Goal: Ask a question

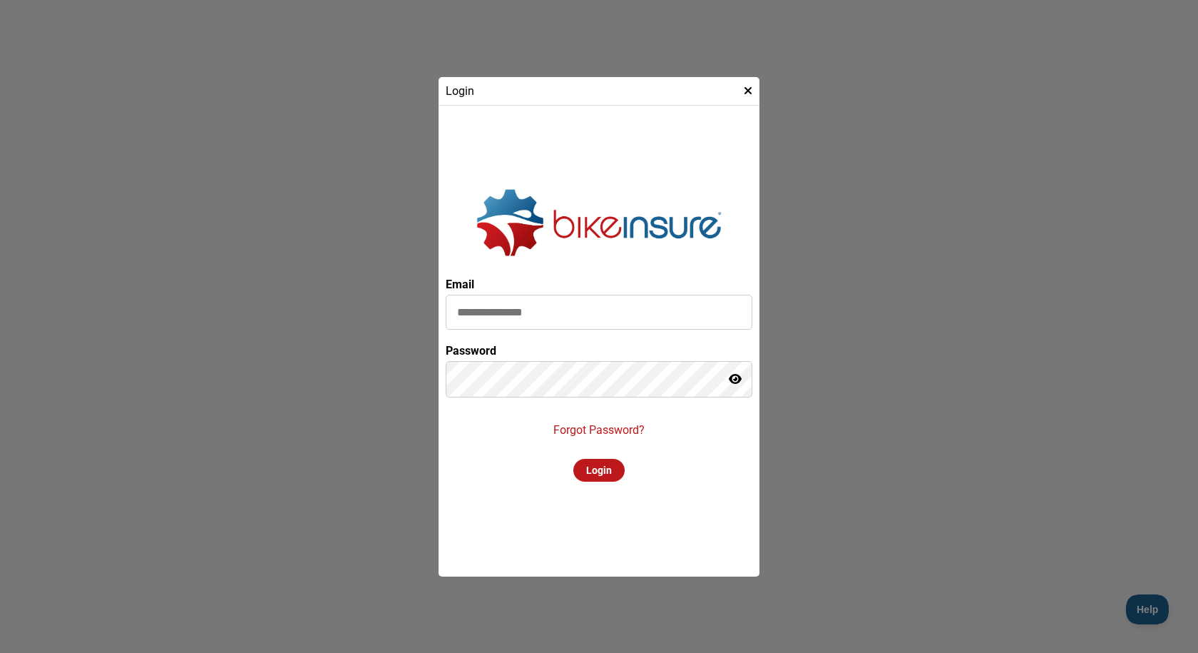
click at [483, 322] on input at bounding box center [599, 312] width 307 height 35
type input "**********"
click at [732, 377] on icon at bounding box center [735, 378] width 13 height 11
click at [732, 377] on icon at bounding box center [734, 378] width 14 height 11
click at [737, 377] on icon at bounding box center [735, 378] width 13 height 11
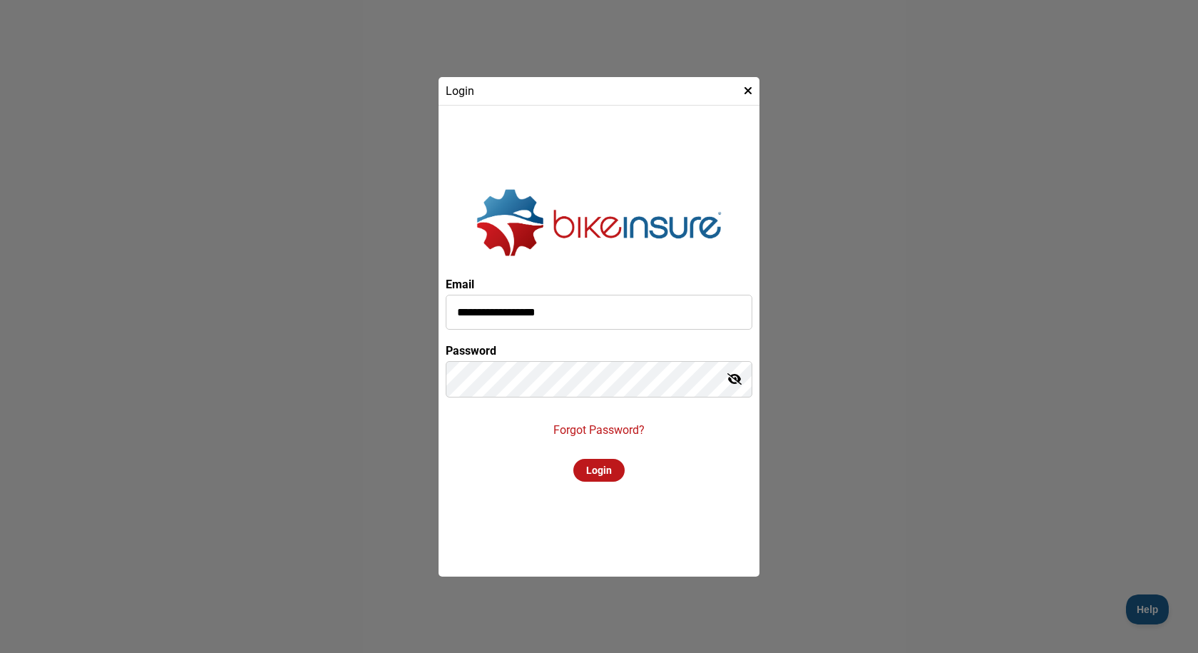
click at [608, 473] on div "Login" at bounding box center [598, 470] width 51 height 23
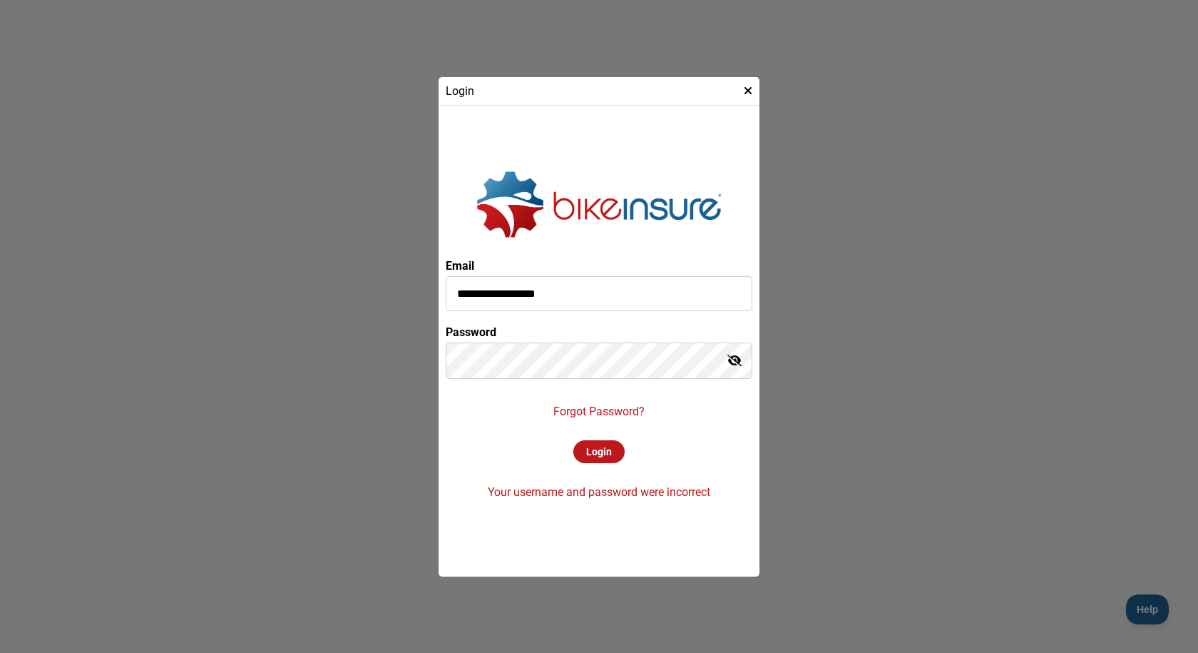
click at [598, 453] on div "Login" at bounding box center [598, 451] width 51 height 23
click at [591, 443] on div "Login" at bounding box center [598, 451] width 51 height 23
click at [627, 404] on p "Forgot Password?" at bounding box center [598, 411] width 91 height 14
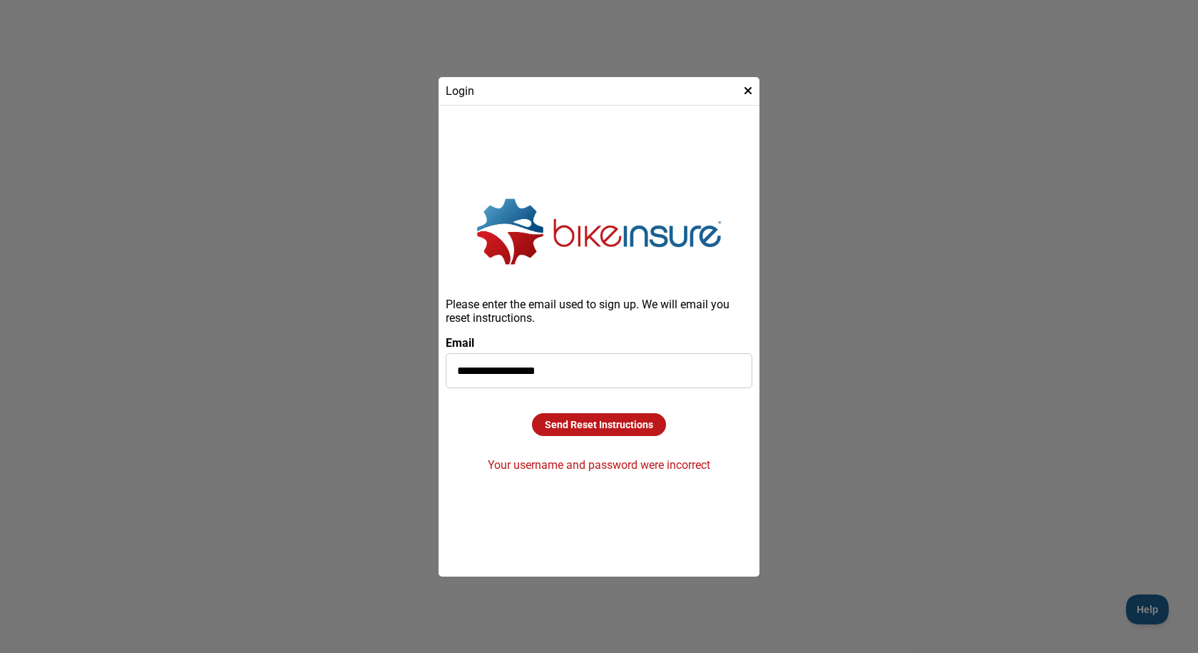
click at [555, 426] on div "Send Reset Instructions" at bounding box center [599, 424] width 134 height 23
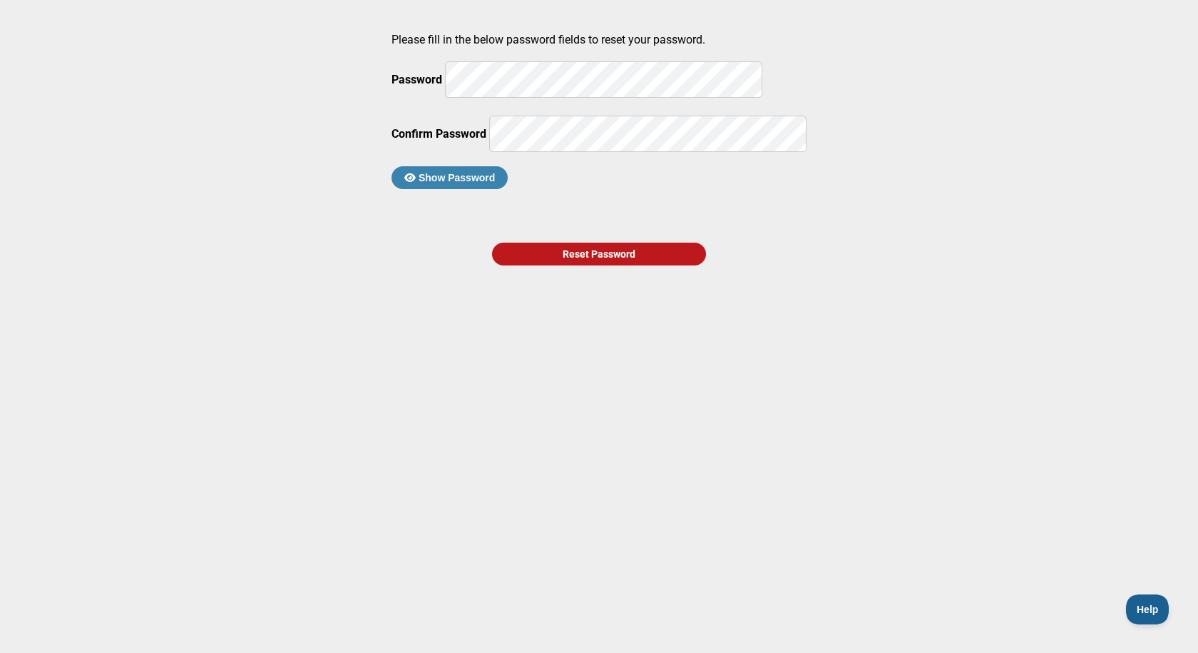
click at [502, 189] on button "Show Password" at bounding box center [450, 177] width 116 height 23
click at [561, 265] on div "Reset Password" at bounding box center [599, 253] width 214 height 23
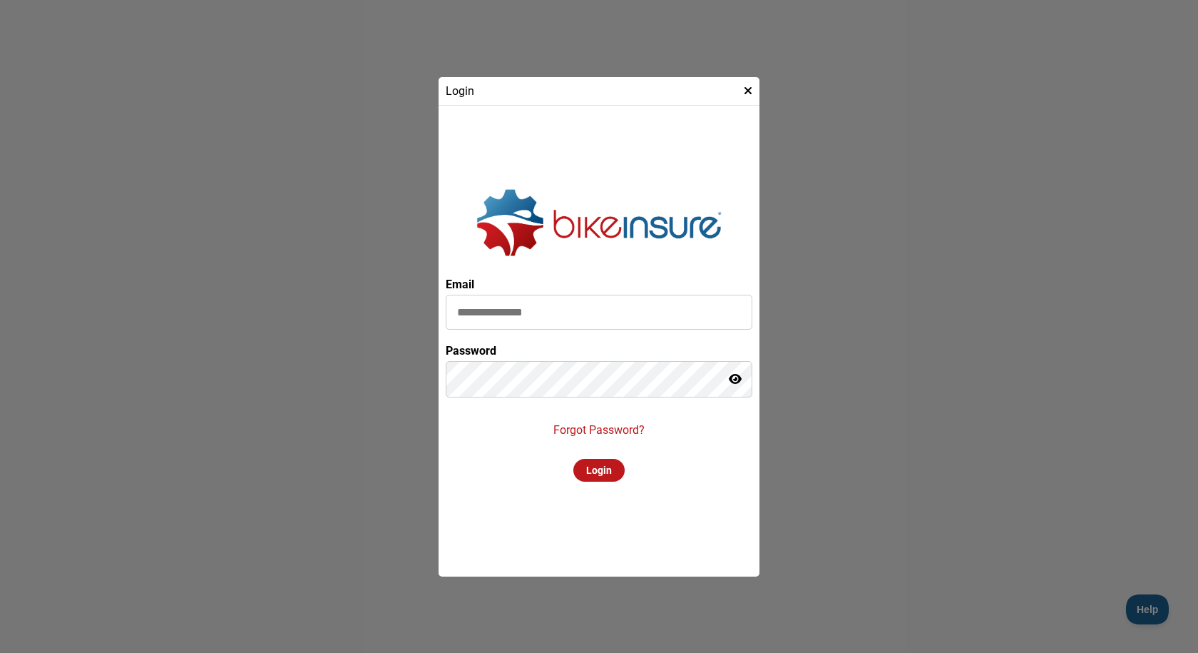
click at [568, 307] on input at bounding box center [599, 312] width 307 height 35
paste input "**********"
type input "**********"
click at [734, 382] on icon at bounding box center [735, 378] width 13 height 11
click at [603, 467] on div "Login" at bounding box center [598, 470] width 51 height 23
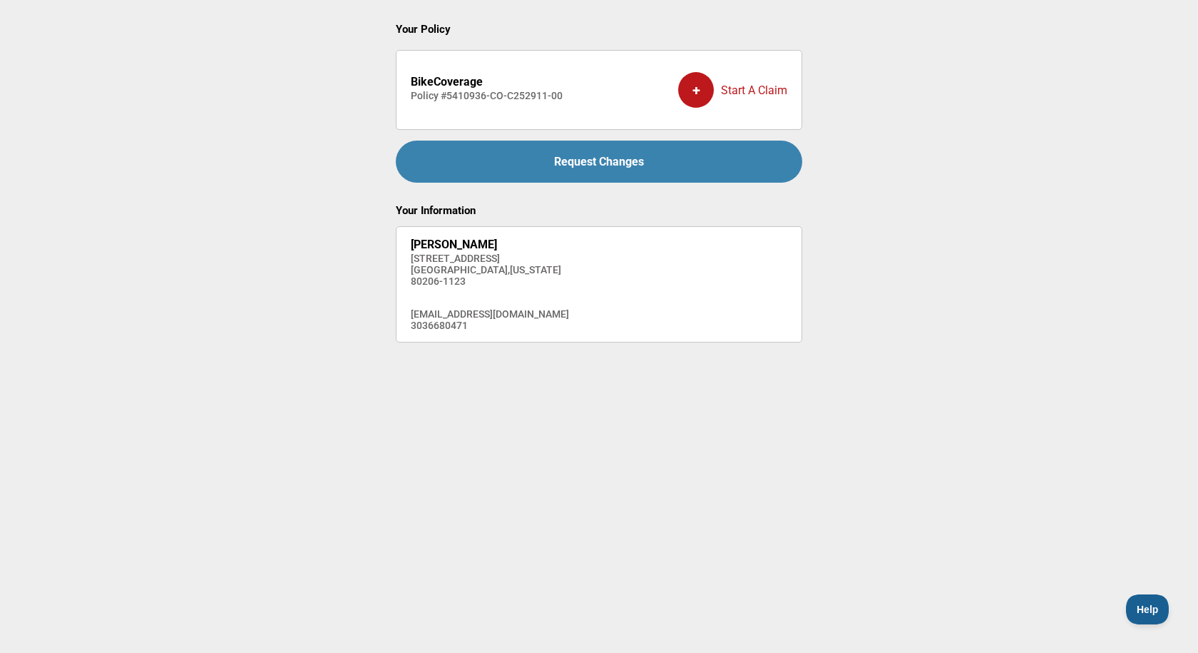
click at [691, 86] on div "+" at bounding box center [696, 90] width 36 height 36
drag, startPoint x: 447, startPoint y: 94, endPoint x: 595, endPoint y: 93, distance: 147.6
click at [595, 93] on li "BikeCoverage Policy # 5410936-CO-C252911-00 + Start A Claim" at bounding box center [599, 90] width 406 height 80
copy h4 "5410936-CO-C252911-00"
click at [416, 82] on strong "BikeCoverage" at bounding box center [447, 82] width 72 height 14
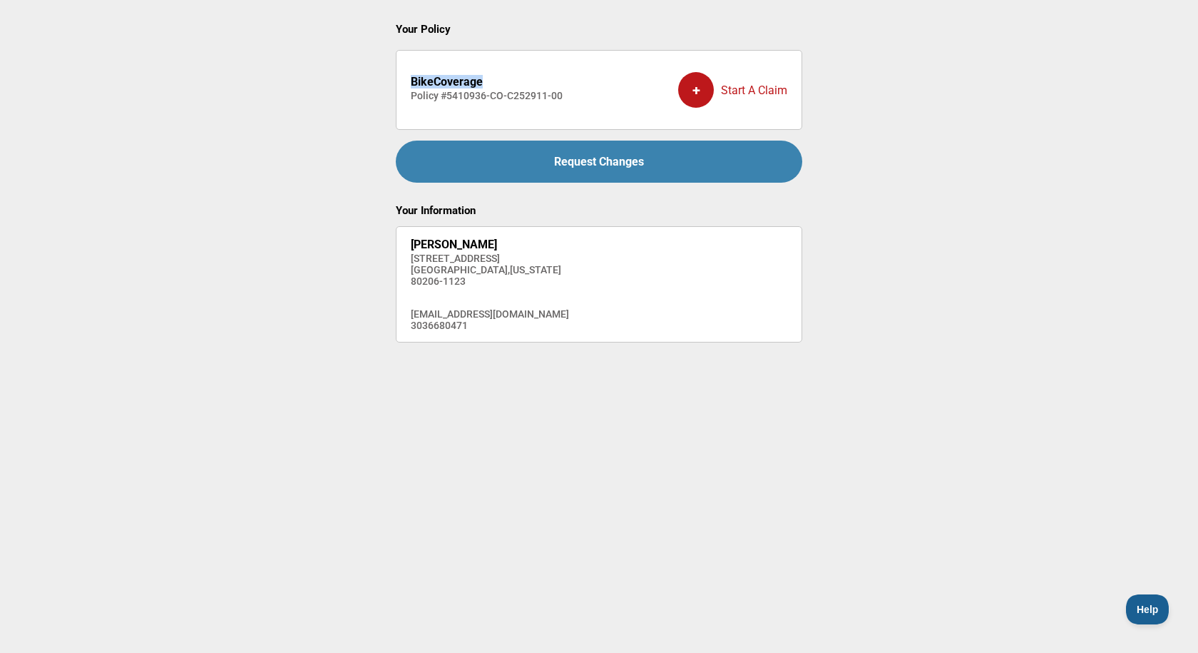
click at [416, 82] on strong "BikeCoverage" at bounding box center [447, 82] width 72 height 14
copy strong "BikeCoverage"
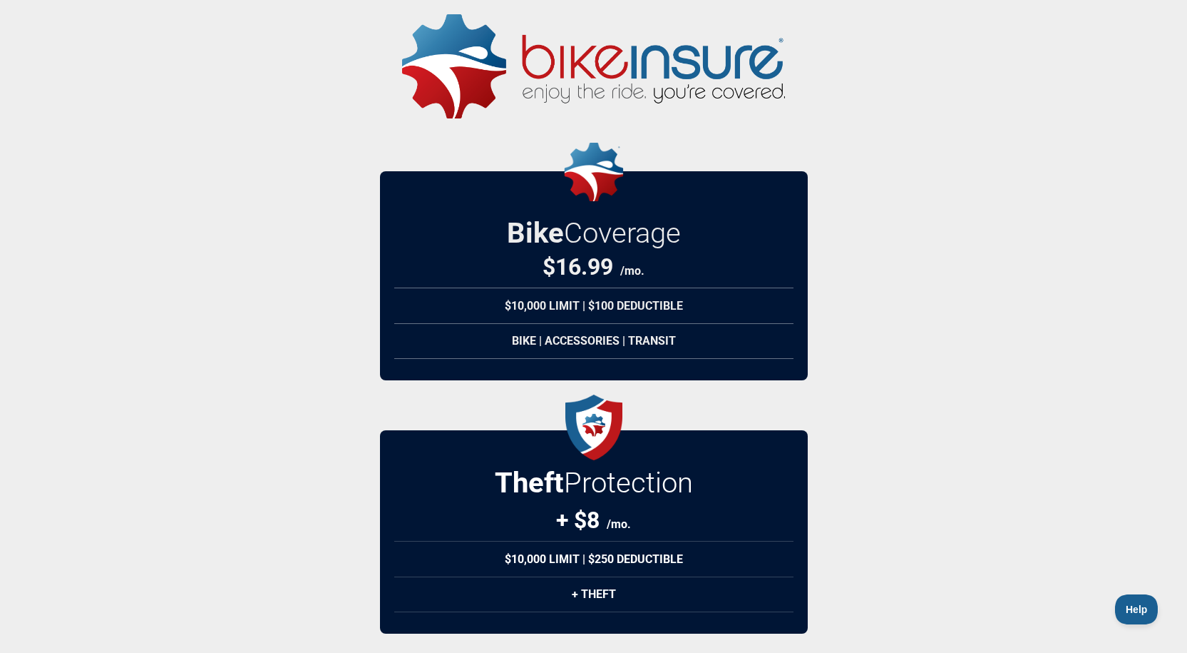
click at [611, 63] on img at bounding box center [593, 66] width 383 height 104
click at [1137, 595] on button "Help" at bounding box center [1133, 607] width 43 height 30
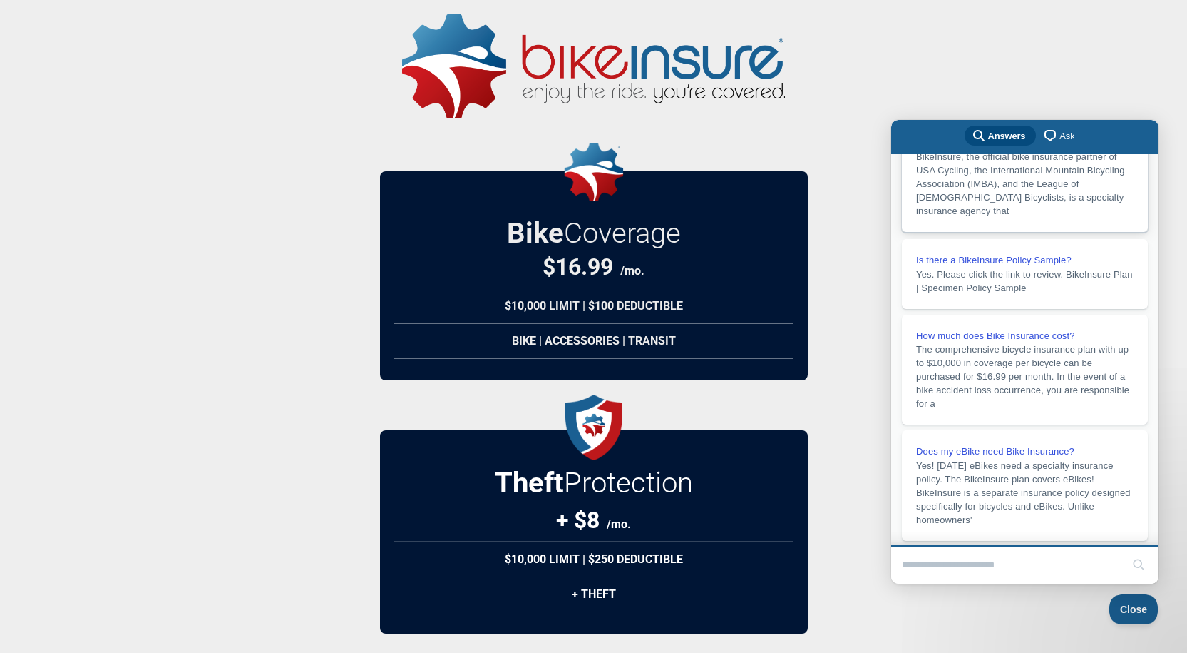
scroll to position [167, 0]
click at [997, 570] on input "Search Doc articles" at bounding box center [1012, 565] width 220 height 30
type input "**********"
click button "search" at bounding box center [1138, 564] width 23 height 23
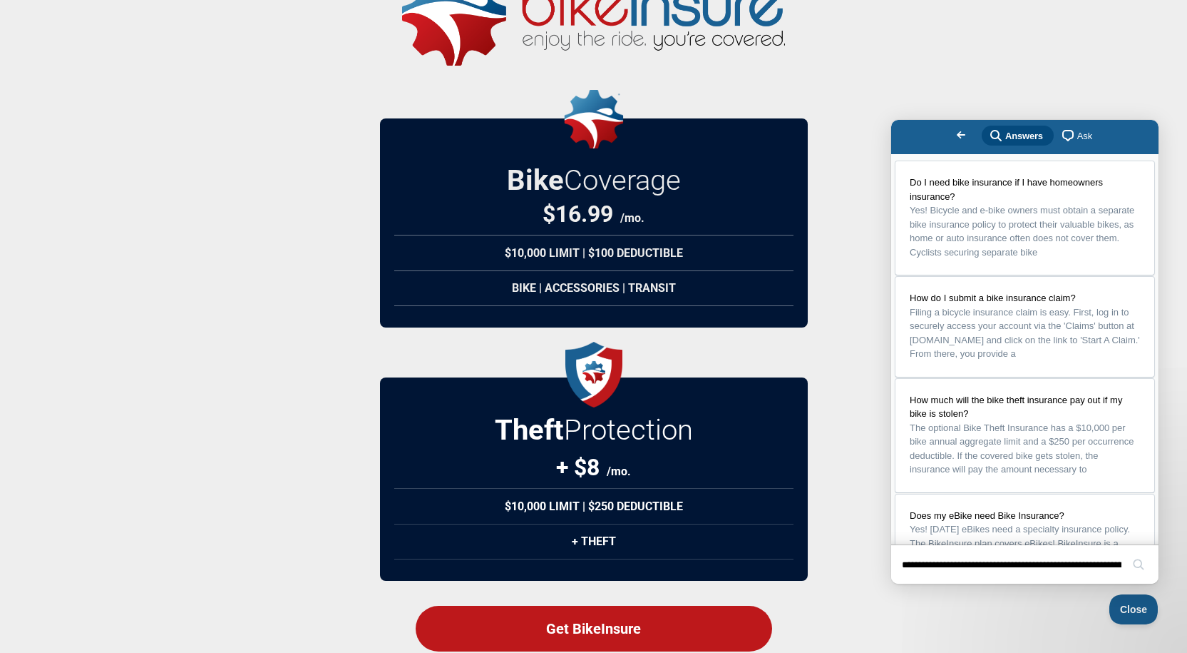
scroll to position [138, 0]
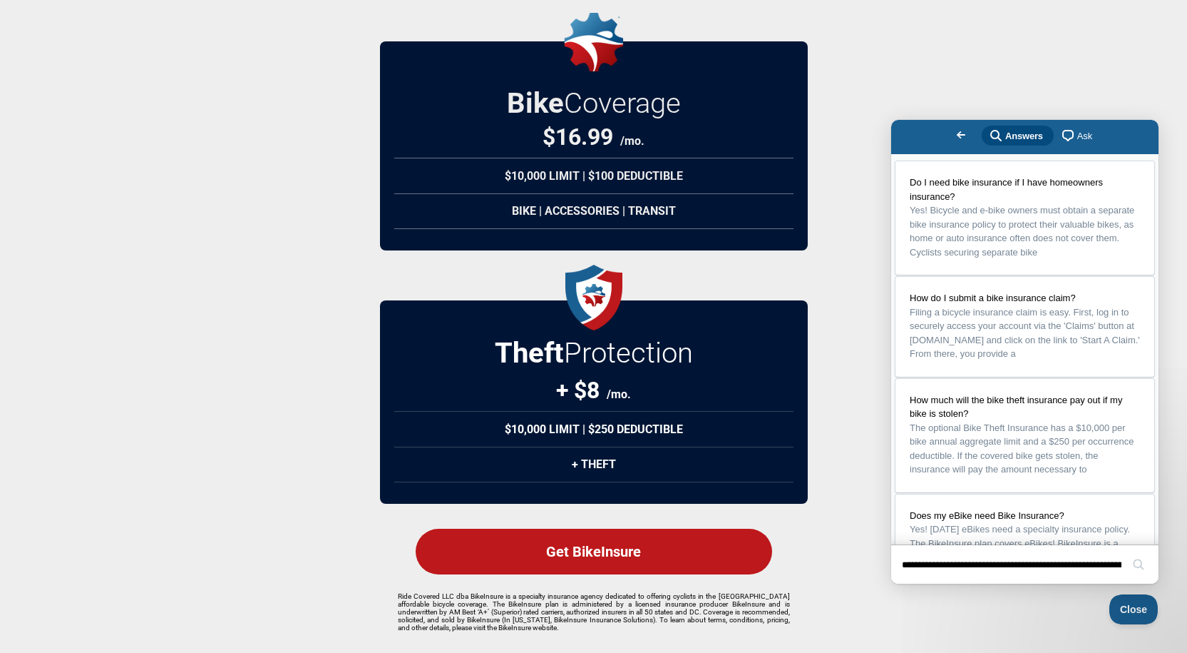
click at [581, 449] on div "+ Theft" at bounding box center [593, 464] width 399 height 36
click at [590, 453] on div "+ Theft" at bounding box center [593, 464] width 399 height 36
click at [1120, 566] on input "**********" at bounding box center [1012, 565] width 220 height 30
click at [1127, 553] on button "search" at bounding box center [1138, 564] width 23 height 23
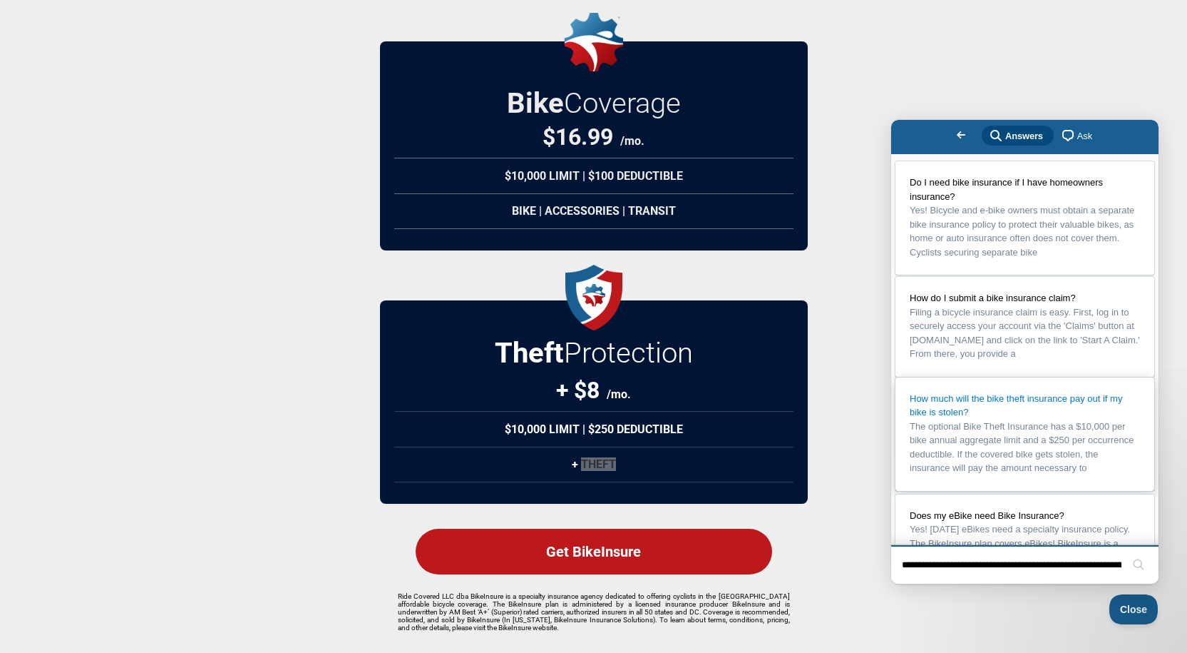
click at [1008, 418] on span "How much will the bike theft insurance pay out if my bike is stolen?" at bounding box center [1016, 405] width 213 height 25
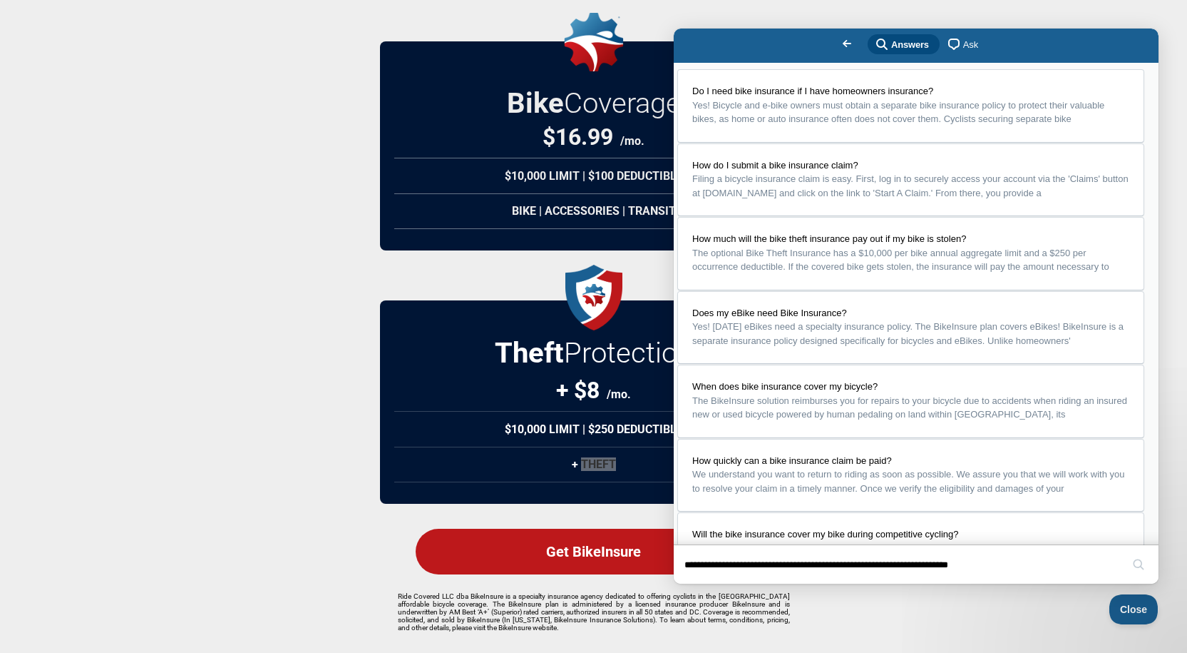
scroll to position [67, 0]
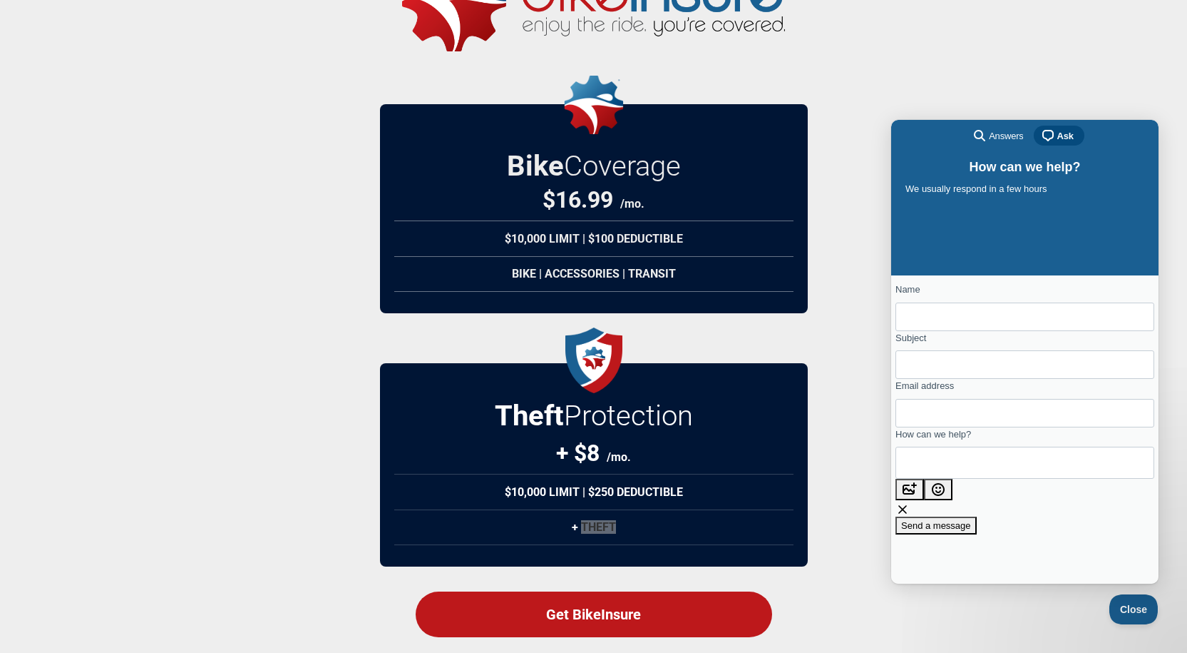
click at [960, 320] on input "Name" at bounding box center [1025, 317] width 236 height 26
type input "**********"
click at [931, 369] on input "Subject" at bounding box center [1025, 365] width 236 height 26
type input "**********"
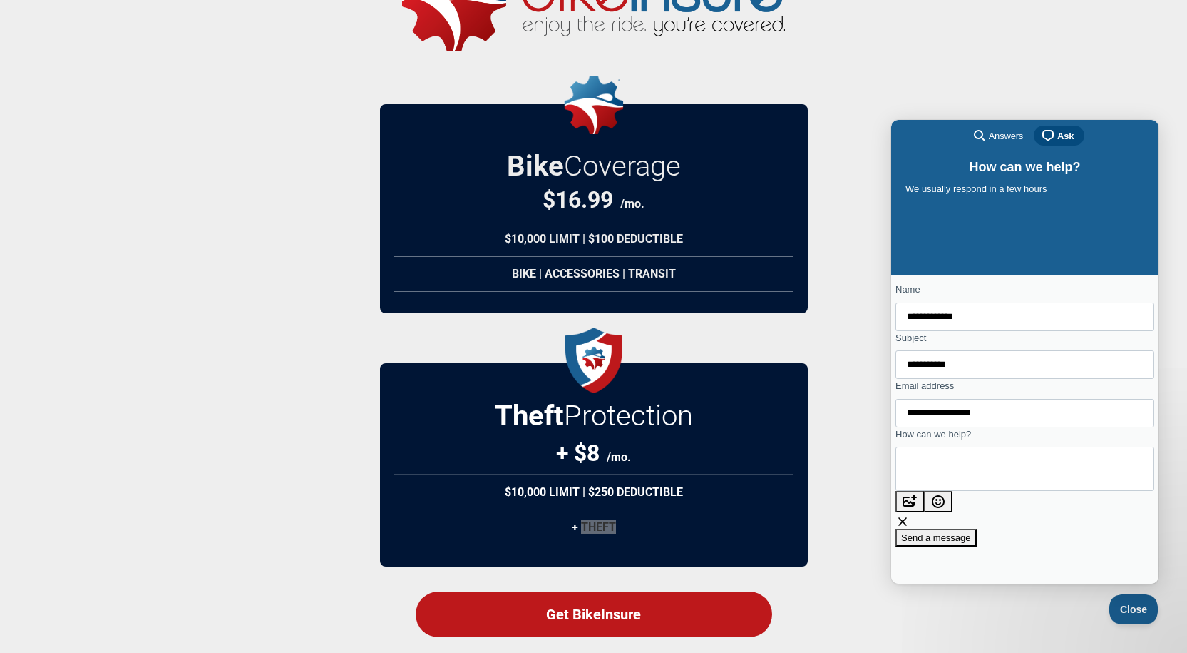
type textarea "**********"
click at [971, 543] on span "Send a message" at bounding box center [936, 537] width 70 height 11
click at [972, 490] on textarea "**********" at bounding box center [939, 468] width 65 height 43
click at [971, 543] on span "Send a message" at bounding box center [936, 537] width 70 height 11
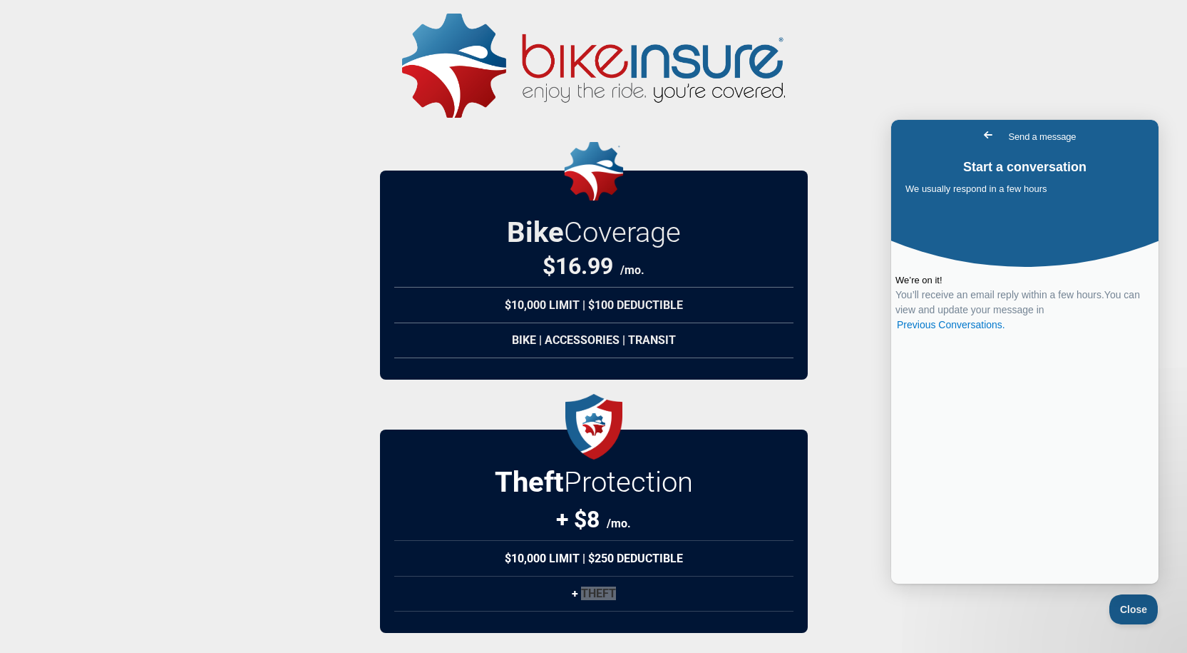
scroll to position [0, 0]
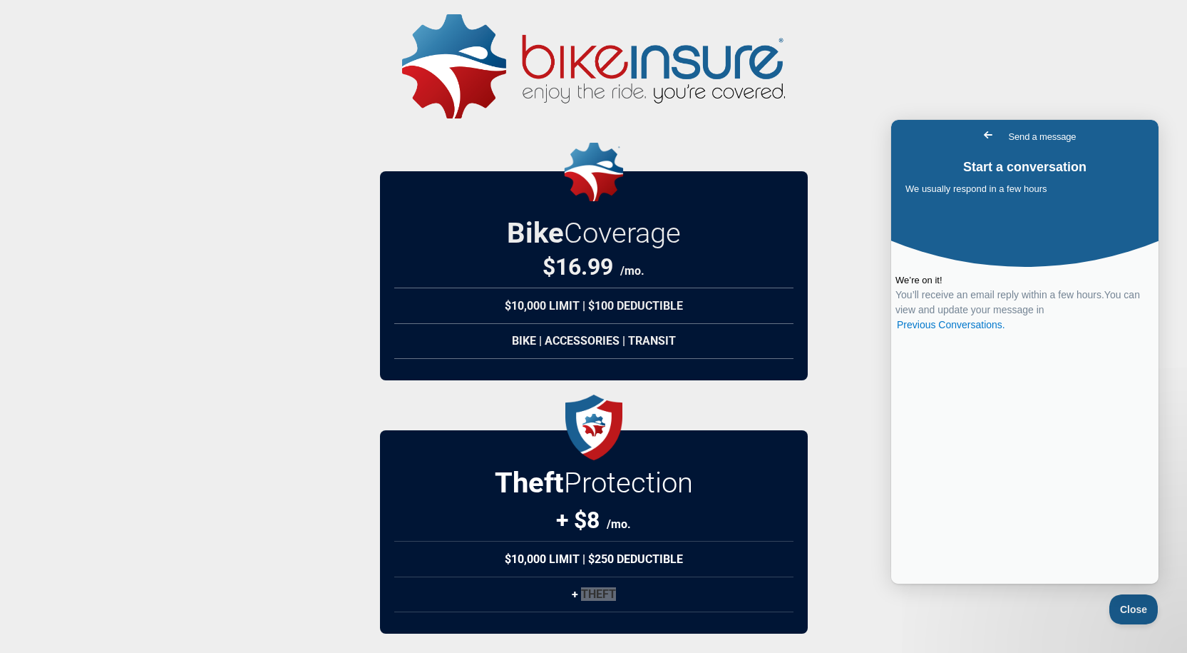
click at [980, 140] on span "Go back" at bounding box center [988, 134] width 17 height 17
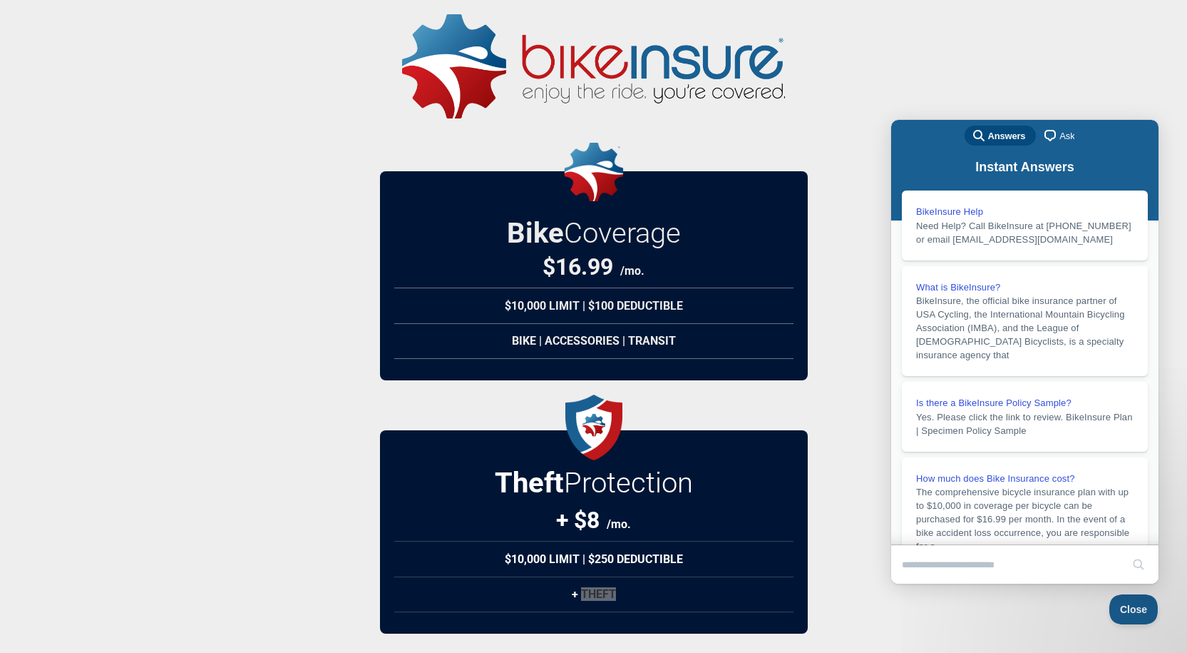
click at [981, 135] on span "search-medium" at bounding box center [979, 134] width 17 height 17
click at [1060, 131] on span "Ask" at bounding box center [1067, 136] width 15 height 14
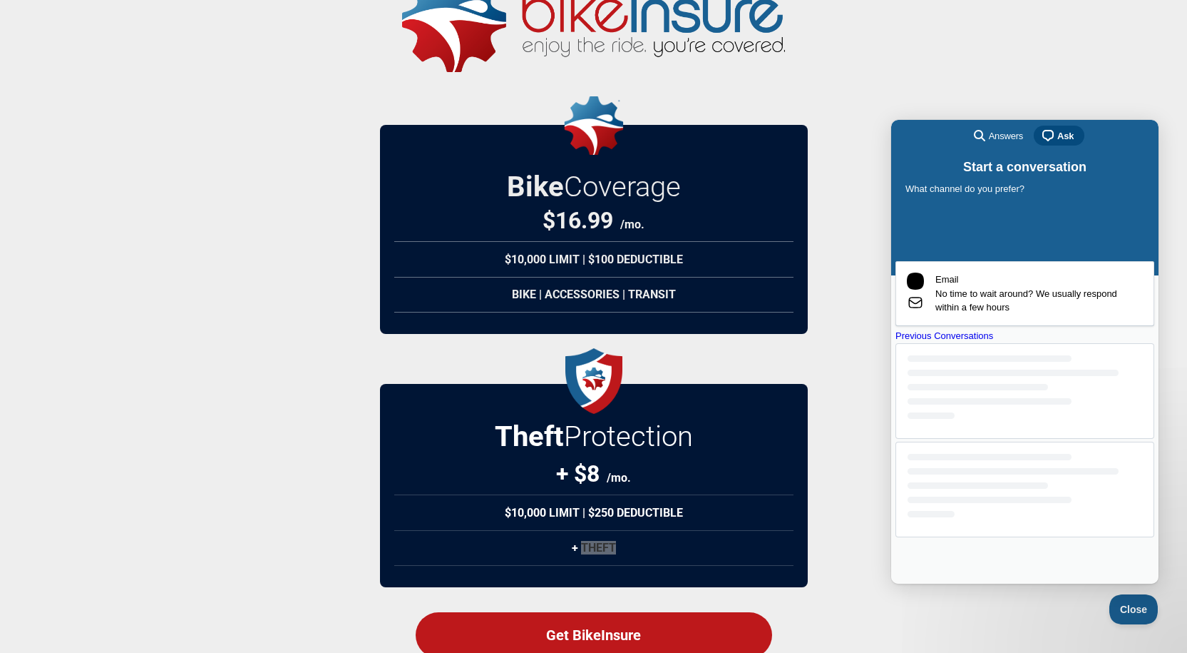
scroll to position [71, 0]
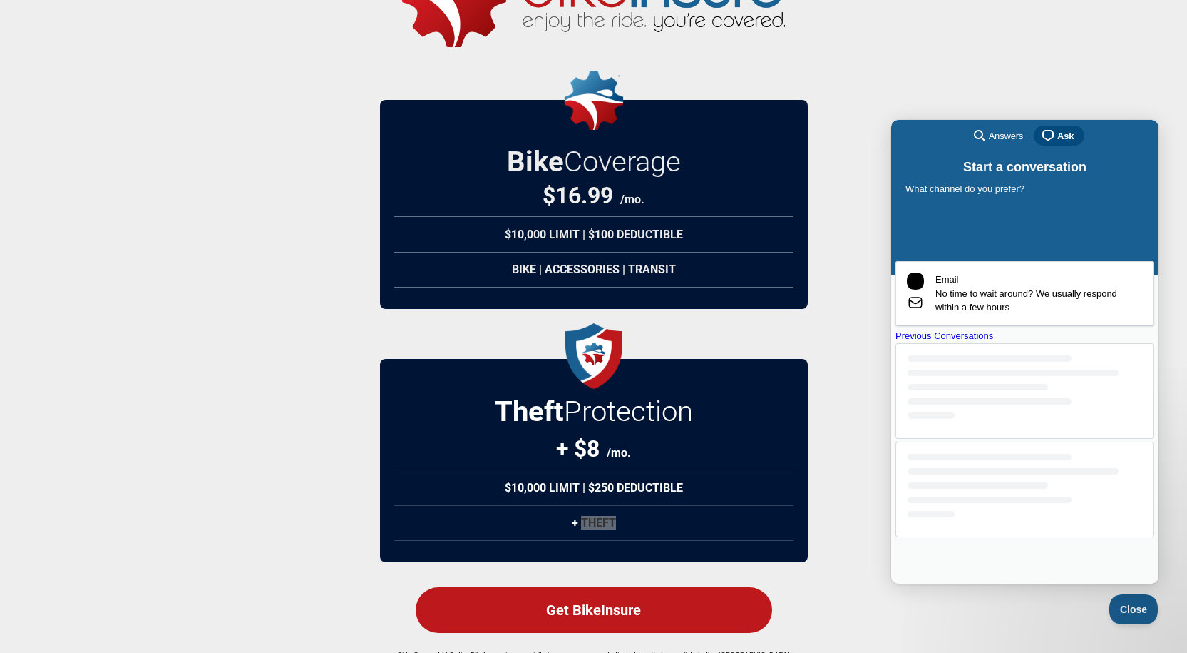
click at [1034, 343] on div "Previous Conversations" at bounding box center [1025, 336] width 259 height 14
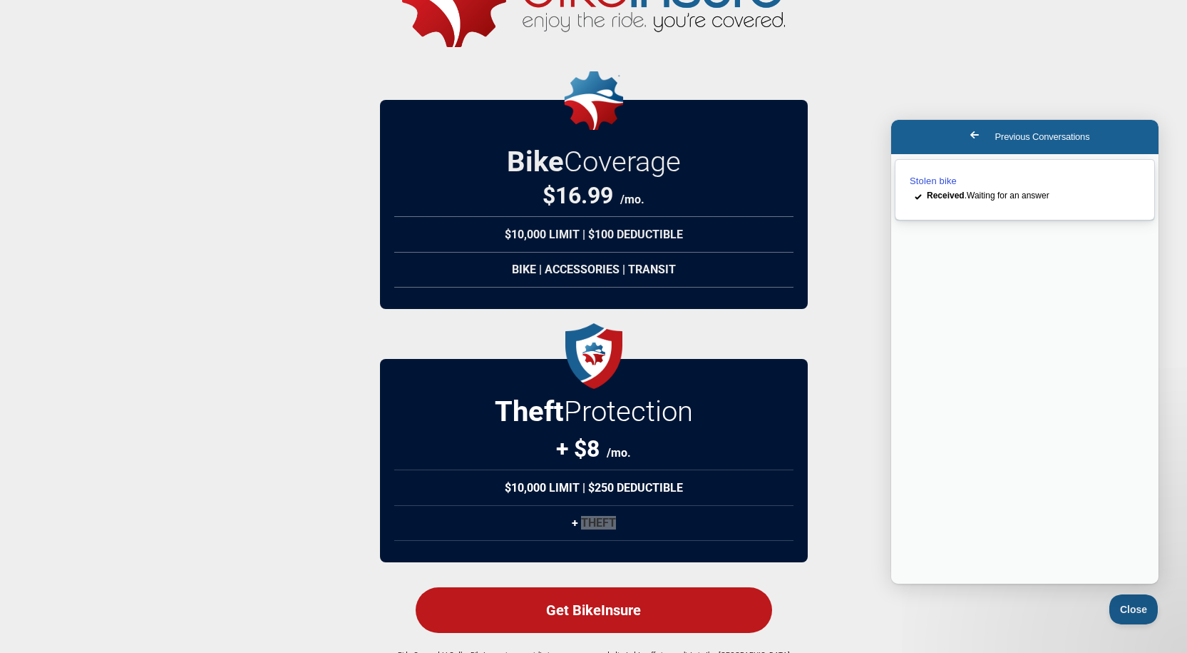
click at [929, 177] on span "Stolen bike" at bounding box center [933, 180] width 47 height 11
